Goal: Transaction & Acquisition: Book appointment/travel/reservation

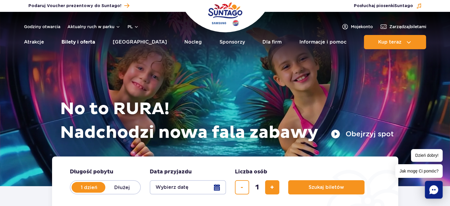
click at [85, 40] on link "Bilety i oferta" at bounding box center [78, 42] width 33 height 14
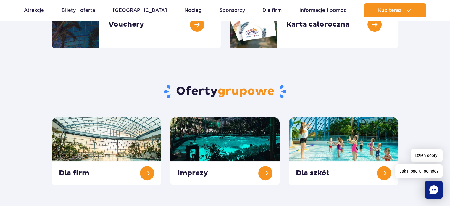
scroll to position [207, 0]
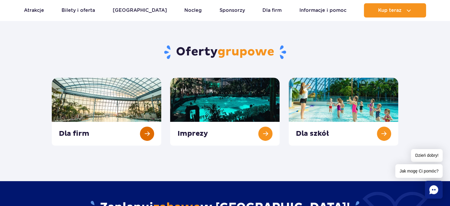
click at [147, 127] on link at bounding box center [106, 112] width 109 height 68
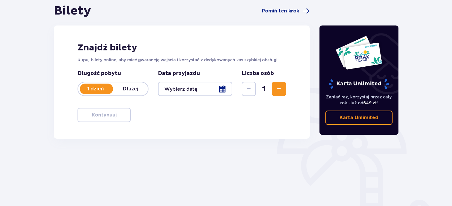
click at [222, 87] on div at bounding box center [195, 89] width 74 height 14
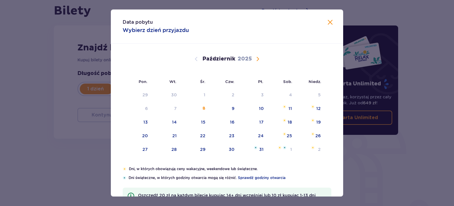
click at [259, 58] on span "Następny miesiąc" at bounding box center [257, 58] width 7 height 7
click at [258, 58] on span "Następny miesiąc" at bounding box center [257, 58] width 7 height 7
click at [193, 59] on span "Poprzedni miesiąc" at bounding box center [196, 58] width 7 height 7
click at [317, 118] on div "16" at bounding box center [310, 122] width 29 height 13
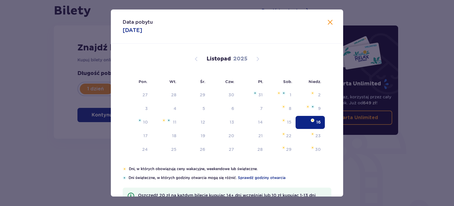
type input "16.11.25"
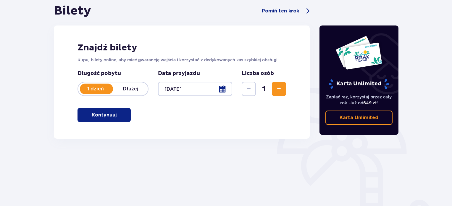
click at [103, 118] on p "Kontynuuj" at bounding box center [104, 115] width 25 height 7
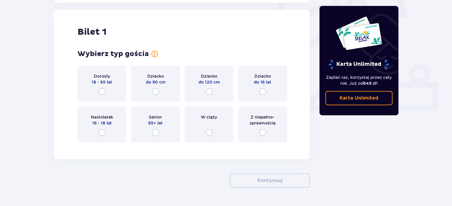
scroll to position [198, 0]
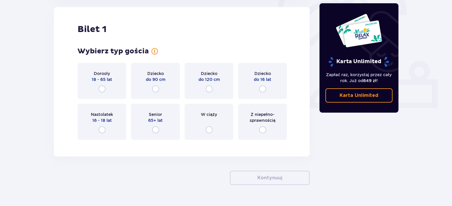
click at [103, 91] on input "radio" at bounding box center [102, 88] width 7 height 7
radio input "true"
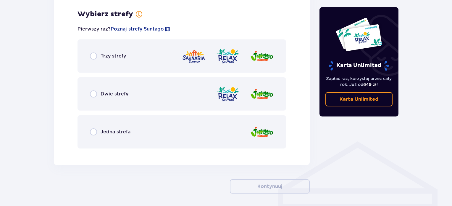
scroll to position [342, 0]
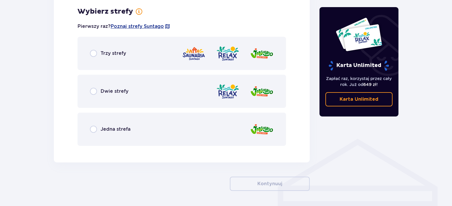
click at [89, 91] on div "Dwie strefy" at bounding box center [182, 91] width 209 height 33
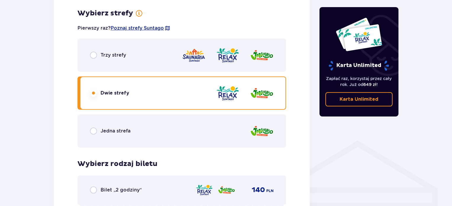
scroll to position [355, 0]
